Goal: Transaction & Acquisition: Purchase product/service

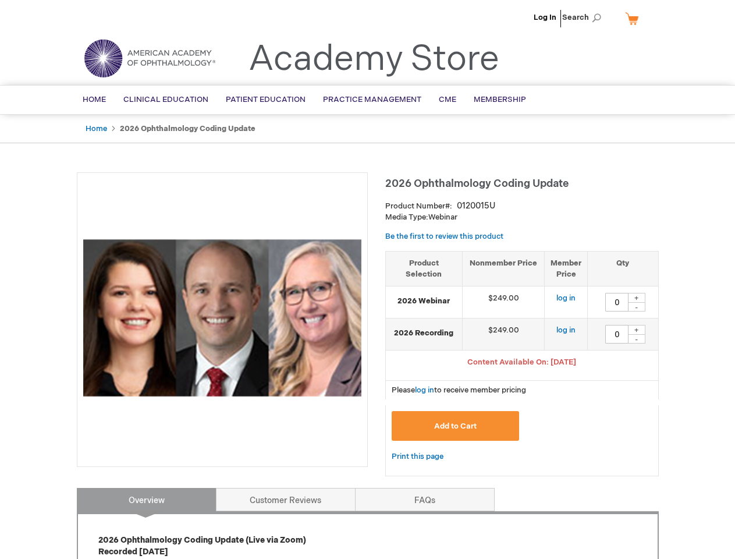
click at [367, 279] on div at bounding box center [222, 319] width 291 height 295
click at [585, 17] on span "Search" at bounding box center [584, 17] width 44 height 23
click at [522, 363] on span "Content Available On: [DATE]" at bounding box center [521, 361] width 109 height 9
click at [637, 297] on div "+" at bounding box center [636, 298] width 17 height 10
click at [637, 307] on div "-" at bounding box center [636, 306] width 17 height 9
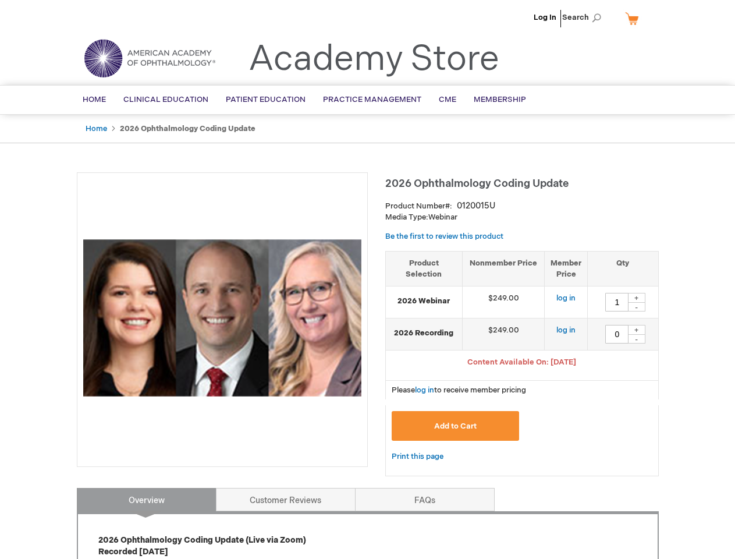
type input "0"
click at [637, 329] on div "+" at bounding box center [636, 330] width 17 height 10
click at [637, 339] on div "-" at bounding box center [636, 338] width 17 height 9
type input "0"
